Goal: Information Seeking & Learning: Learn about a topic

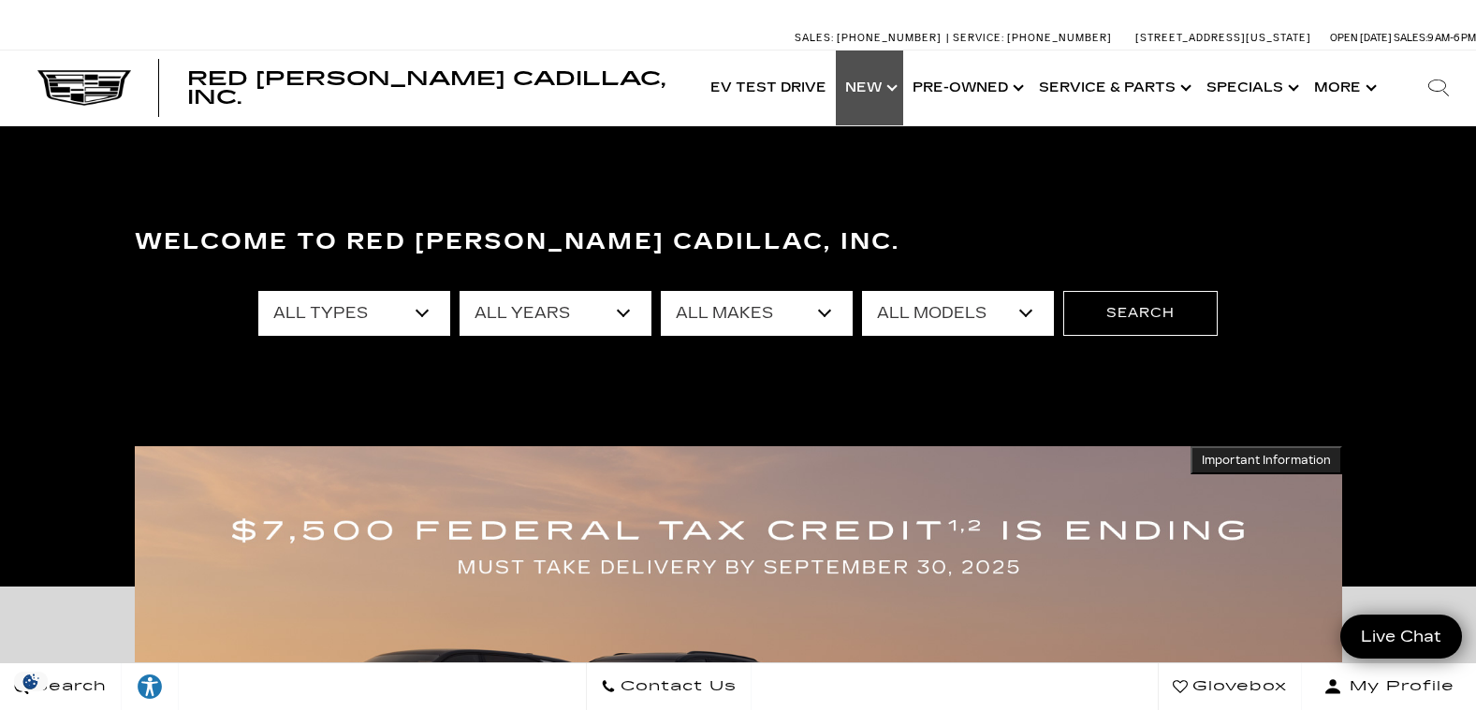
click at [870, 87] on link "Show New" at bounding box center [869, 88] width 67 height 75
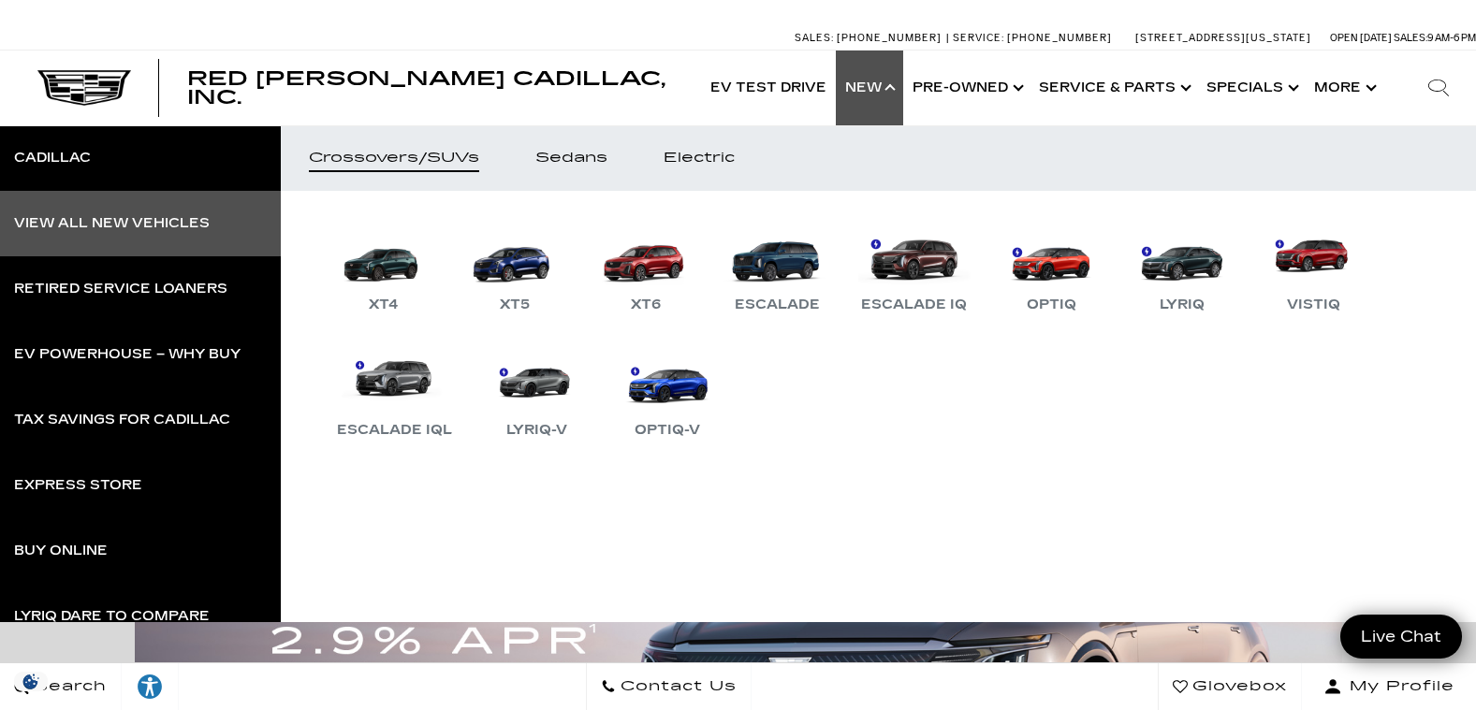
click at [185, 220] on div "View All New Vehicles" at bounding box center [112, 223] width 196 height 13
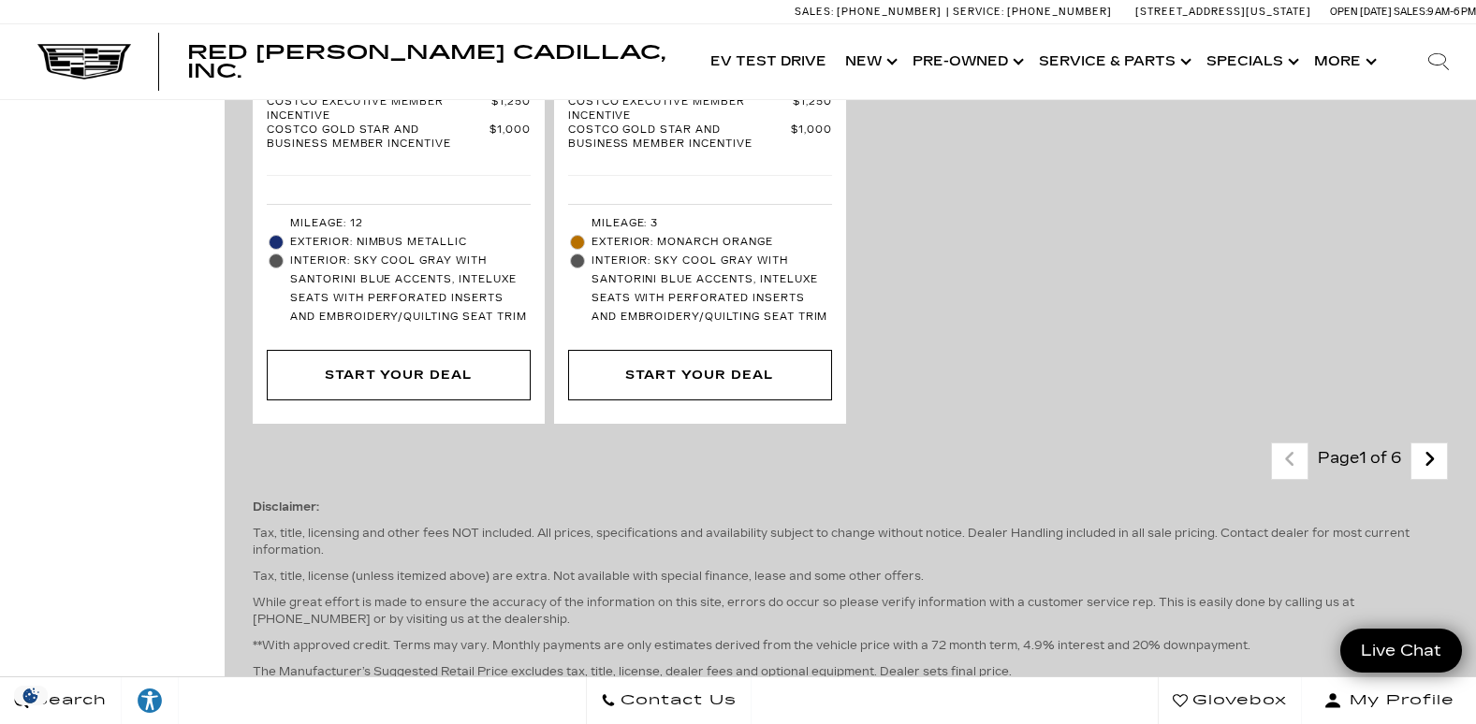
scroll to position [5522, 0]
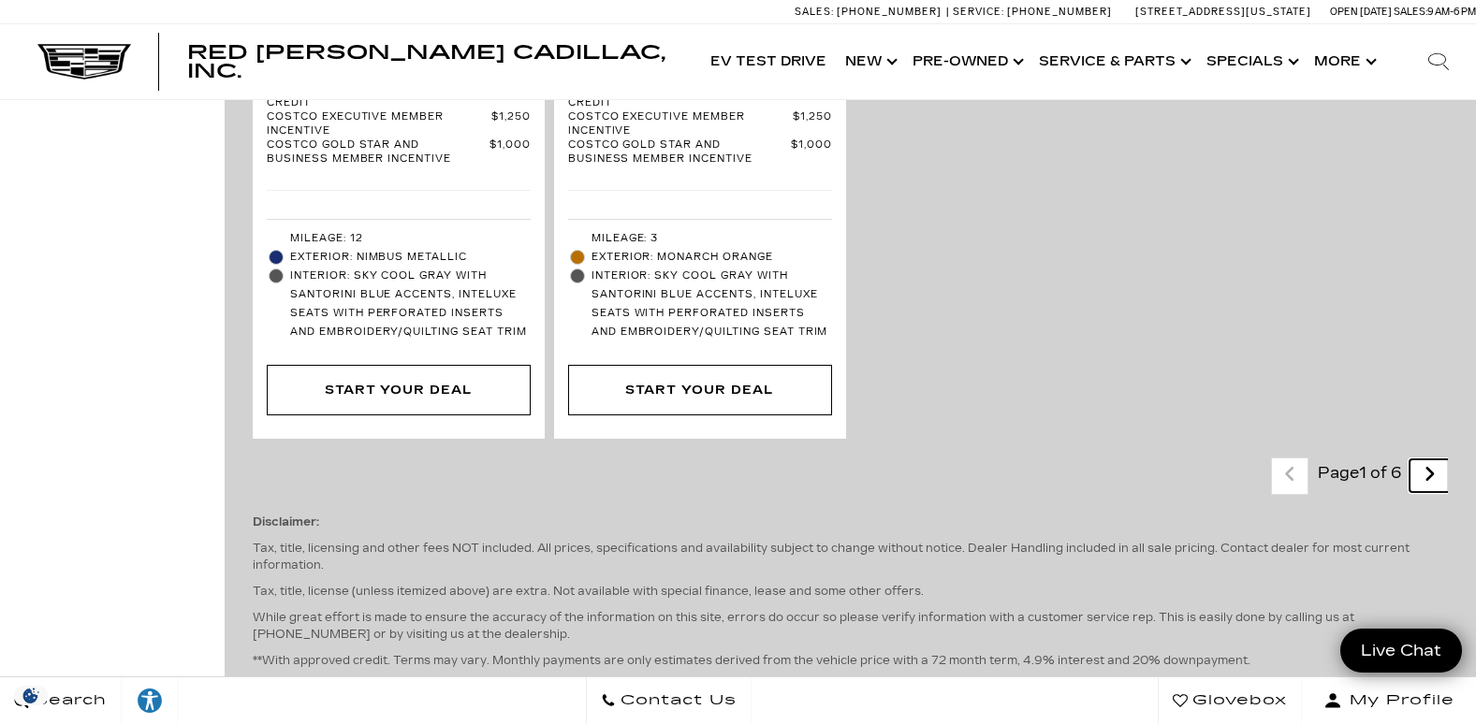
click at [1436, 460] on icon "next page" at bounding box center [1430, 475] width 12 height 30
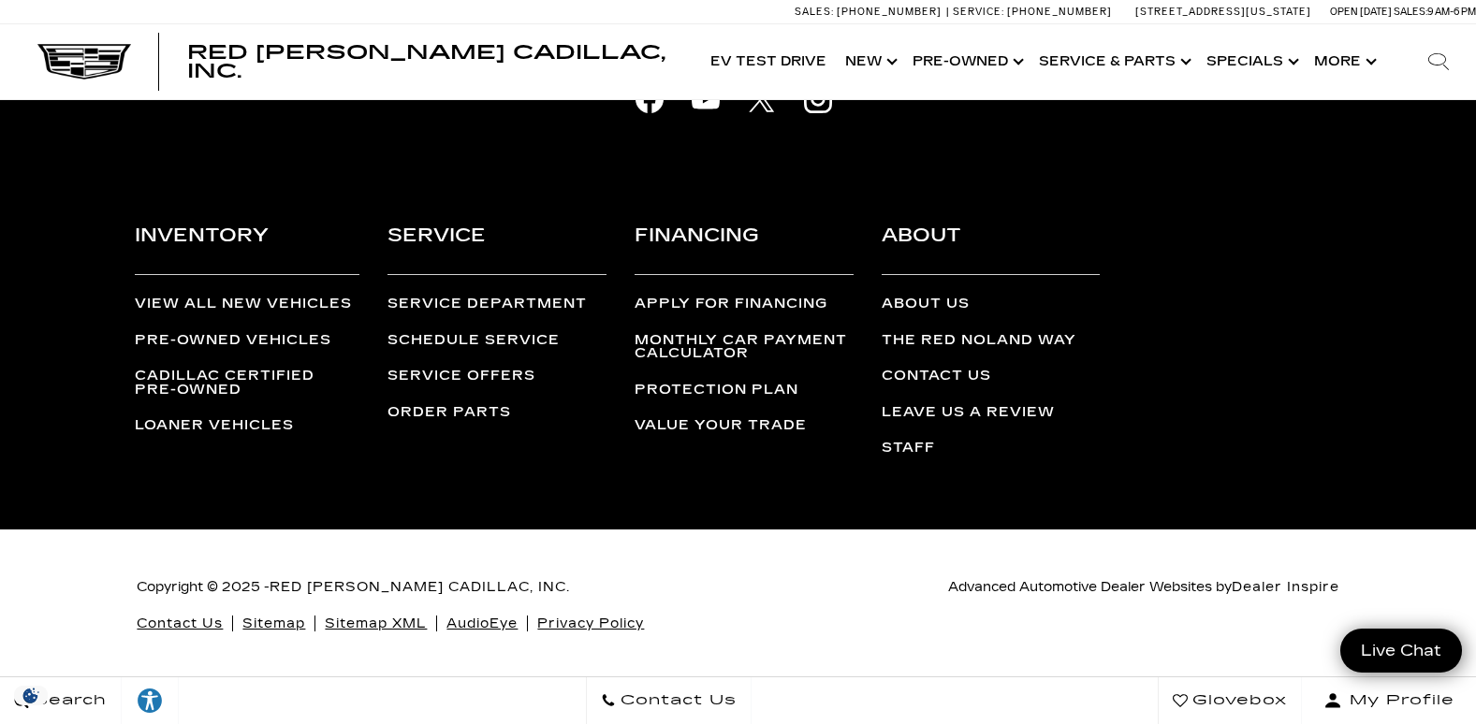
scroll to position [3555, 0]
